Goal: Check status

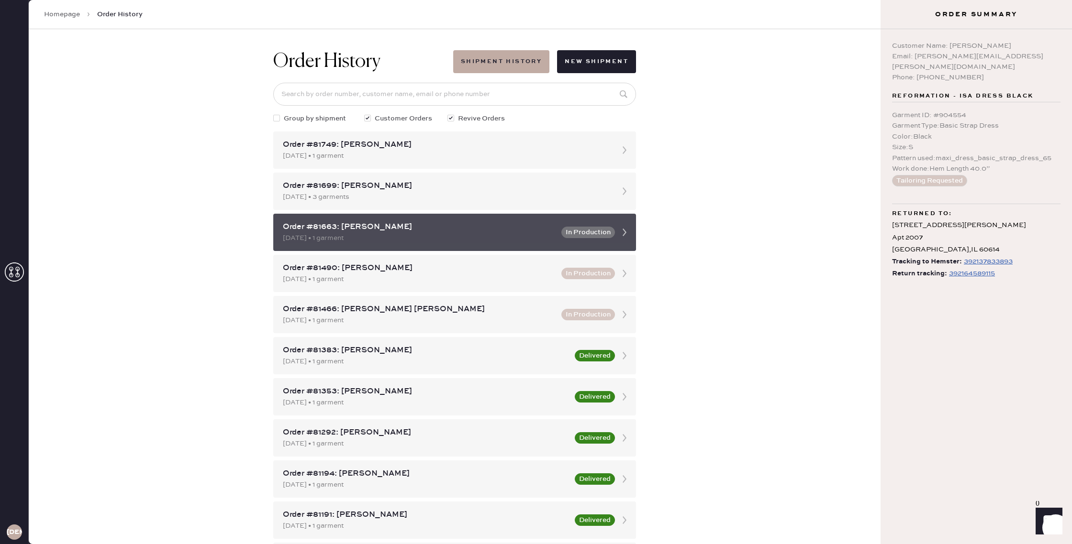
click at [587, 239] on div "Order #81663: Jamie Lazaroff 08/14/2025 • 1 garment In Production" at bounding box center [454, 232] width 363 height 37
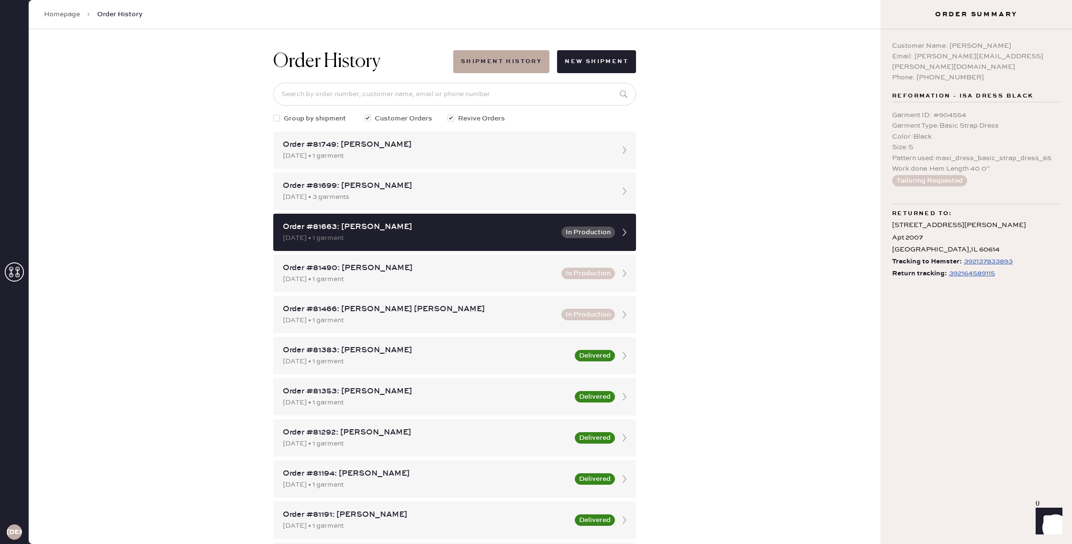
click at [961, 268] on div "392164589115" at bounding box center [972, 273] width 46 height 11
click at [487, 274] on div "[DATE] • 1 garment" at bounding box center [419, 279] width 273 height 11
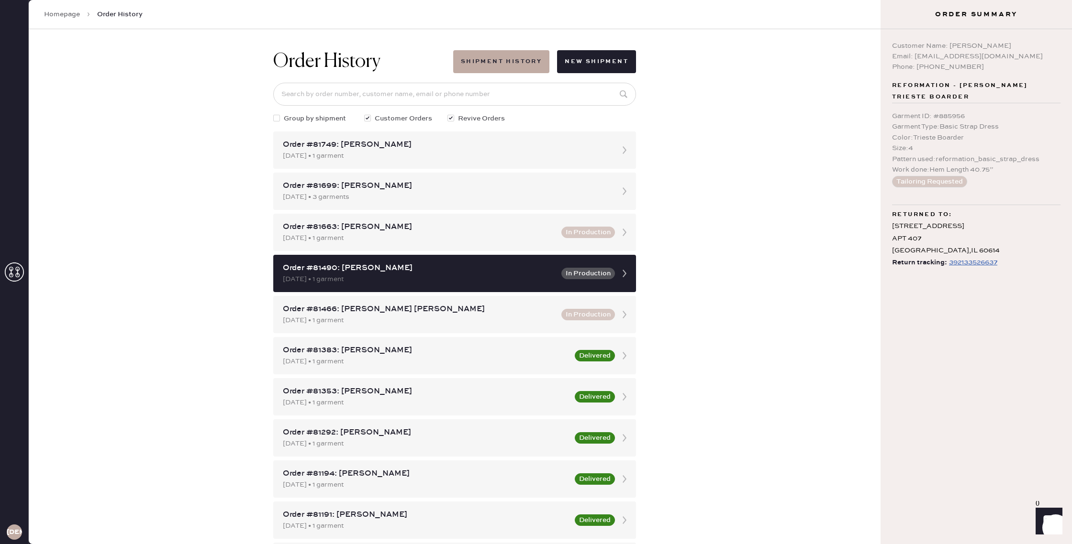
scroll to position [0, 0]
